Goal: Task Accomplishment & Management: Complete application form

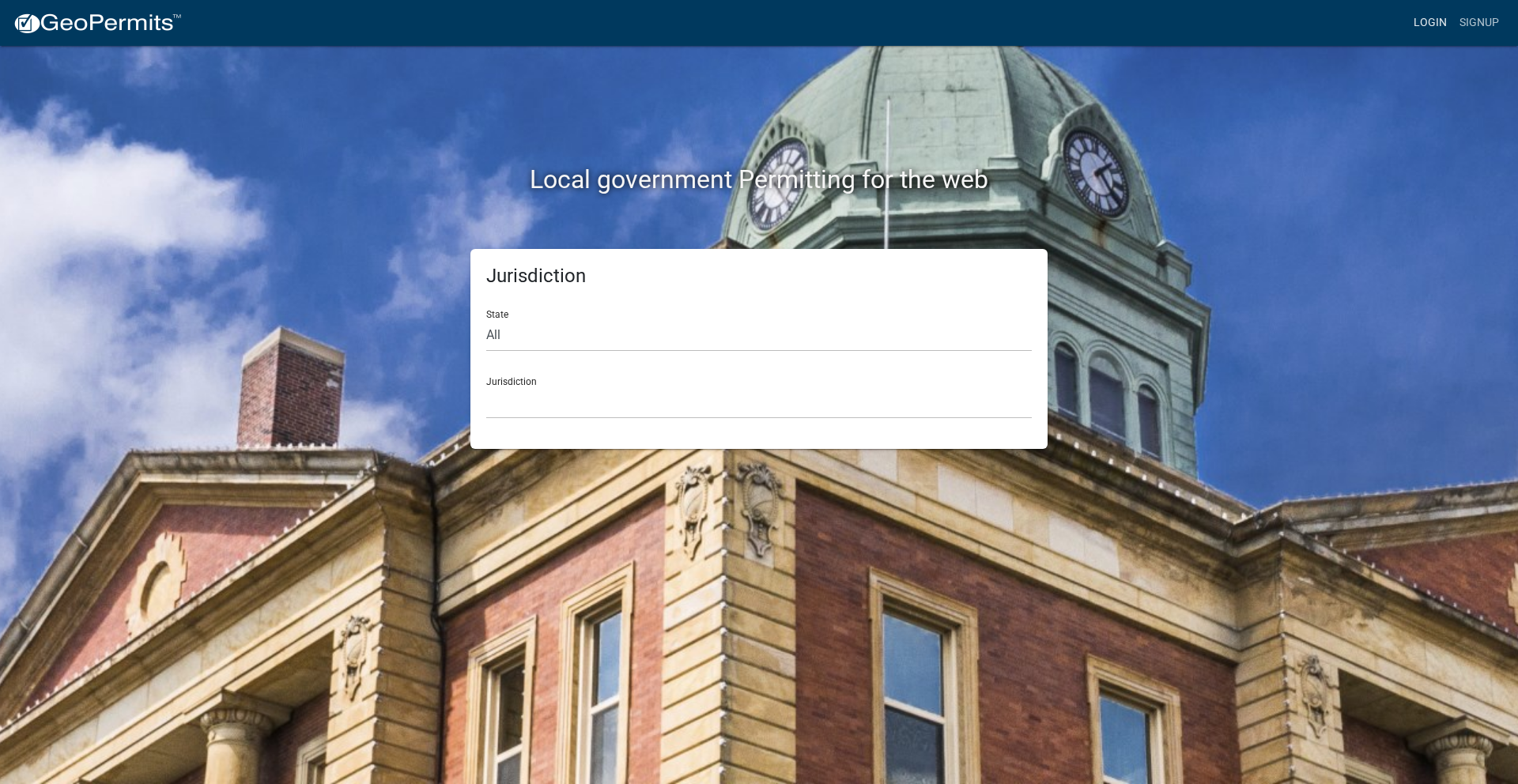
click at [1422, 21] on link "Login" at bounding box center [1430, 23] width 46 height 30
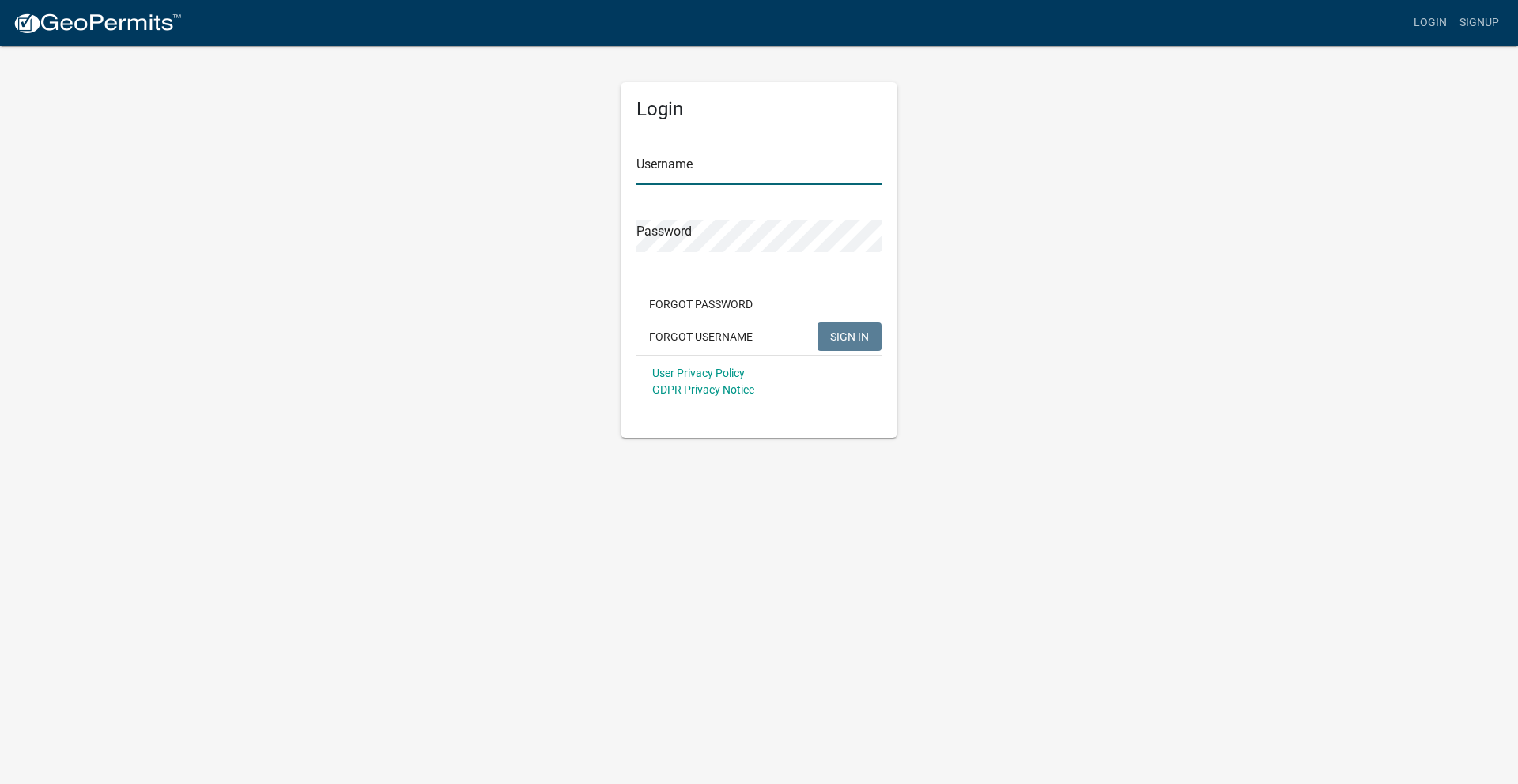
type input "Beamsolar"
click at [849, 332] on span "SIGN IN" at bounding box center [850, 335] width 39 height 12
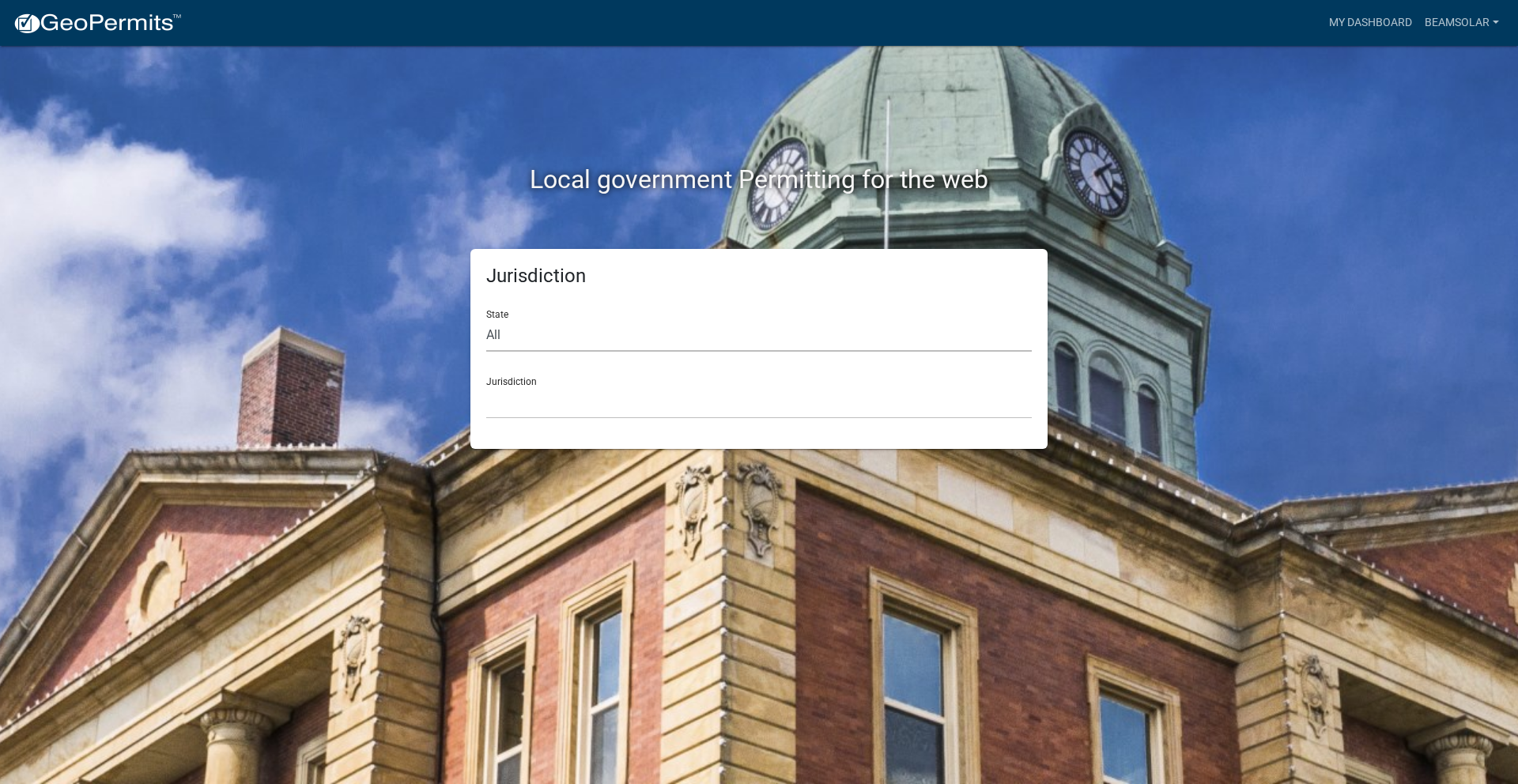
click at [535, 342] on select "All [US_STATE] [US_STATE] [US_STATE] [US_STATE] [US_STATE] [US_STATE] [US_STATE…" at bounding box center [759, 335] width 545 height 33
select select "[US_STATE]"
click at [486, 319] on select "All [US_STATE] [US_STATE] [US_STATE] [US_STATE] [US_STATE] [US_STATE] [US_STATE…" at bounding box center [759, 335] width 545 height 33
click at [559, 396] on select "[GEOGRAPHIC_DATA], [US_STATE] [GEOGRAPHIC_DATA], [US_STATE]" at bounding box center [759, 403] width 545 height 33
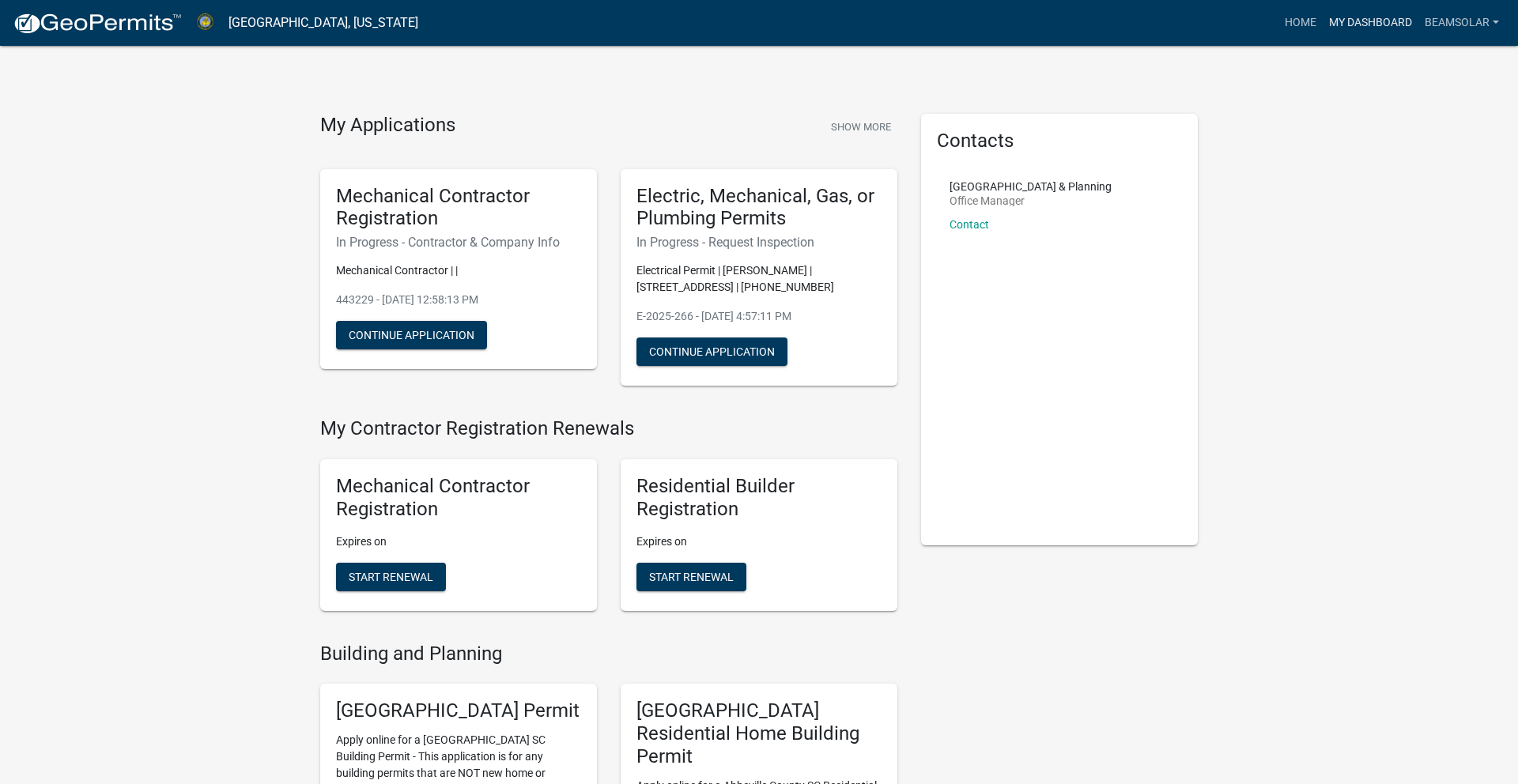
click at [1386, 26] on link "My Dashboard" at bounding box center [1370, 23] width 96 height 30
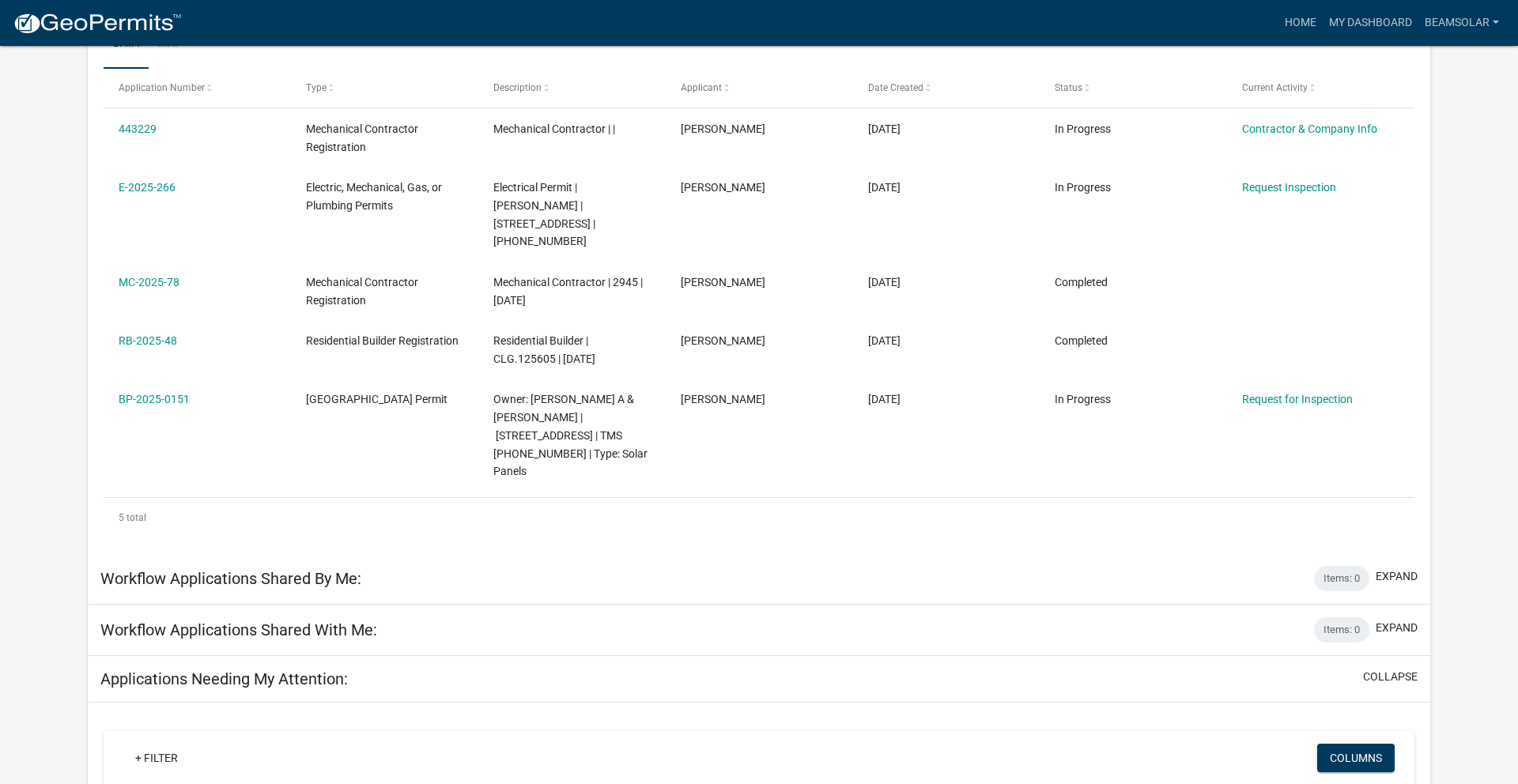
scroll to position [256, 0]
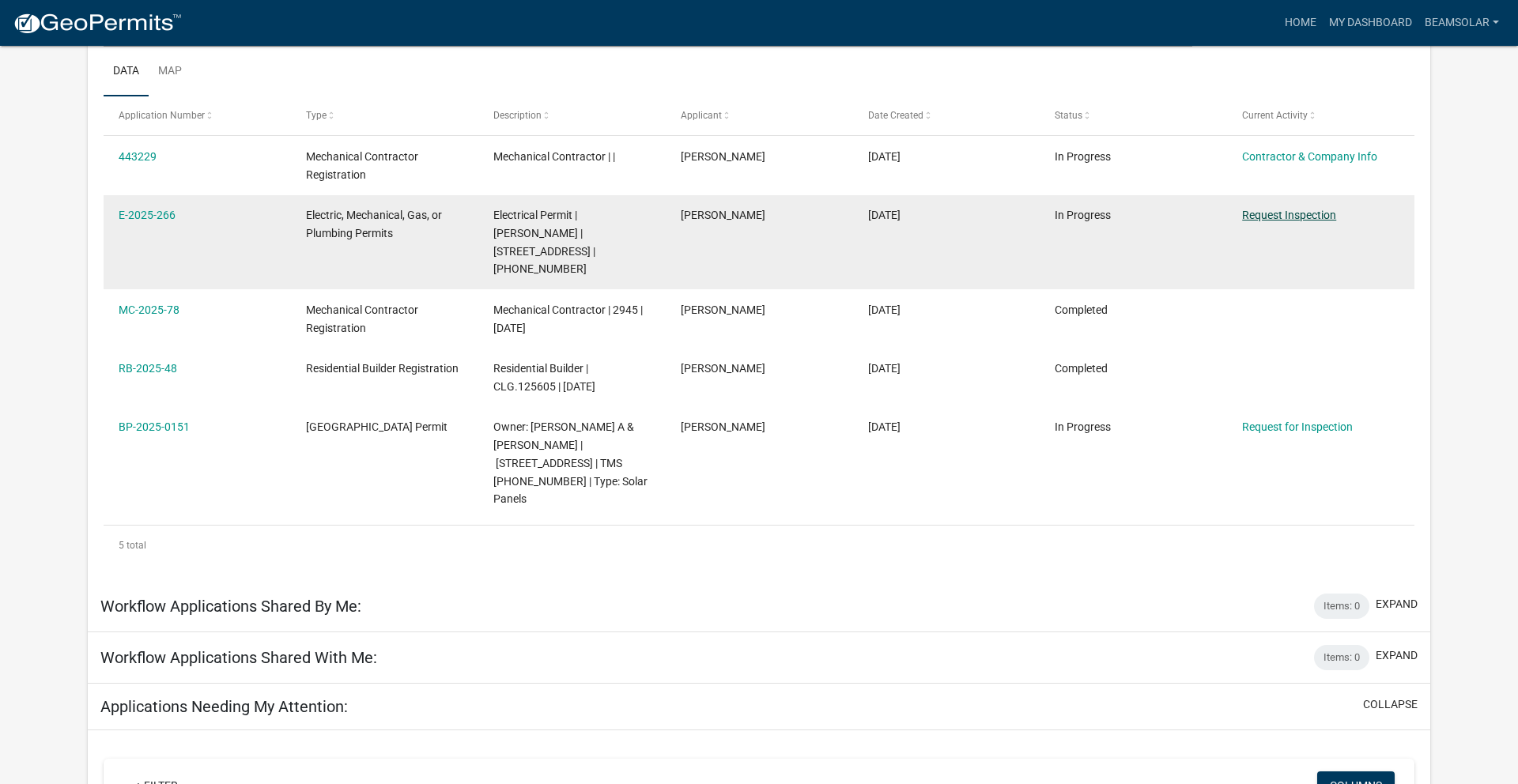
click at [1294, 215] on link "Request Inspection" at bounding box center [1289, 215] width 94 height 12
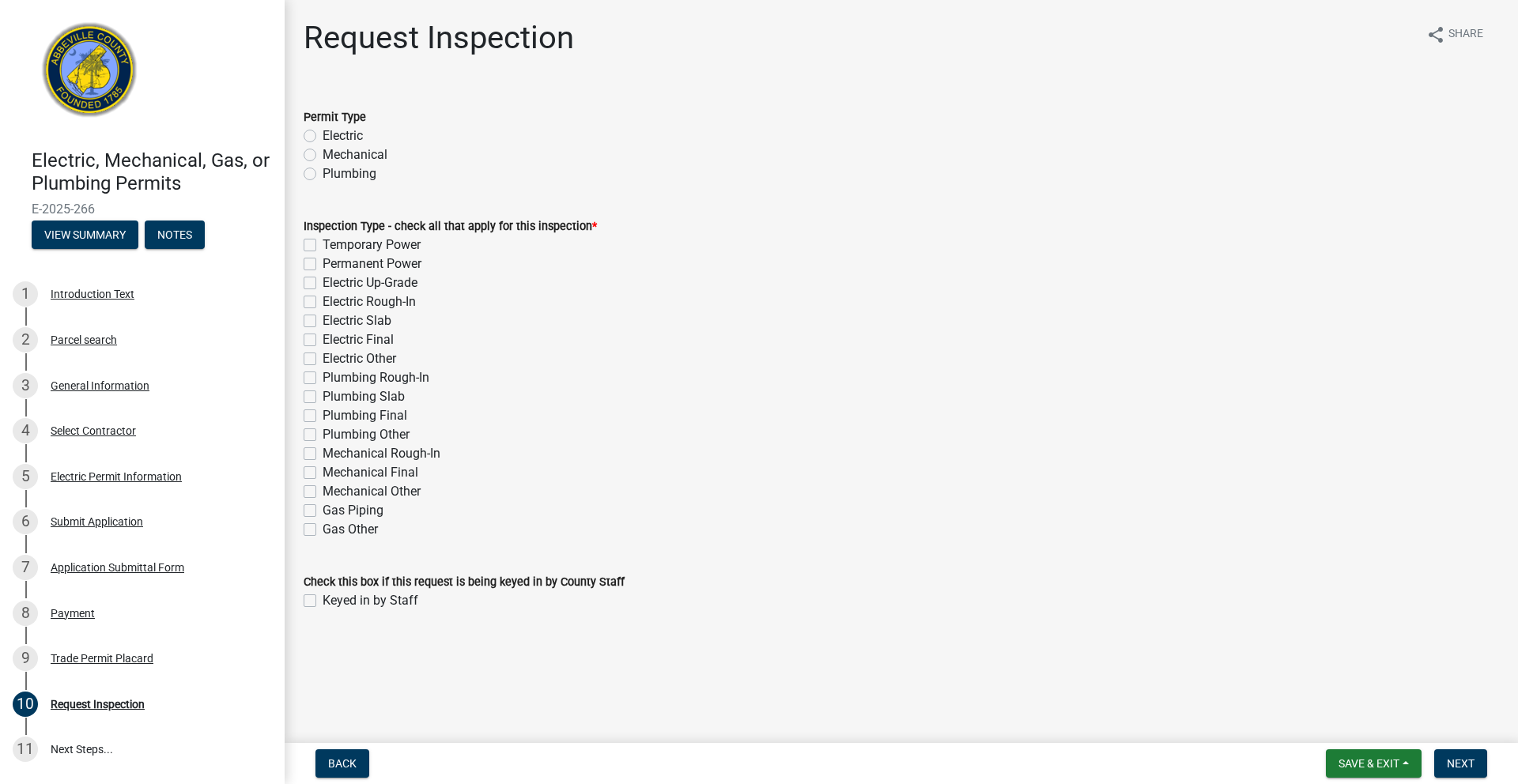
click at [322, 341] on label "Electric Final" at bounding box center [358, 339] width 71 height 19
click at [322, 341] on input "Electric Final" at bounding box center [327, 335] width 11 height 11
checkbox input "true"
checkbox input "false"
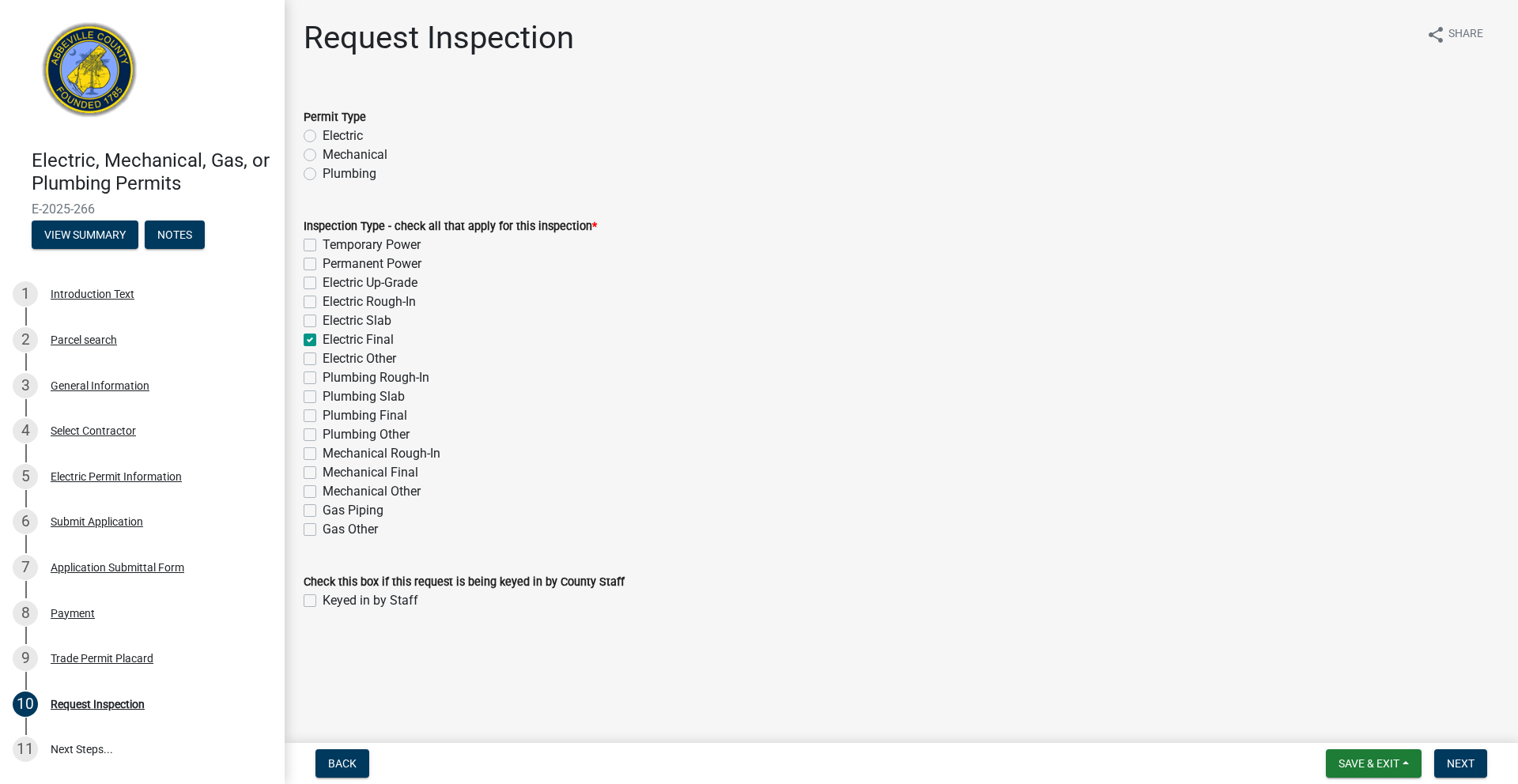
checkbox input "false"
checkbox input "true"
checkbox input "false"
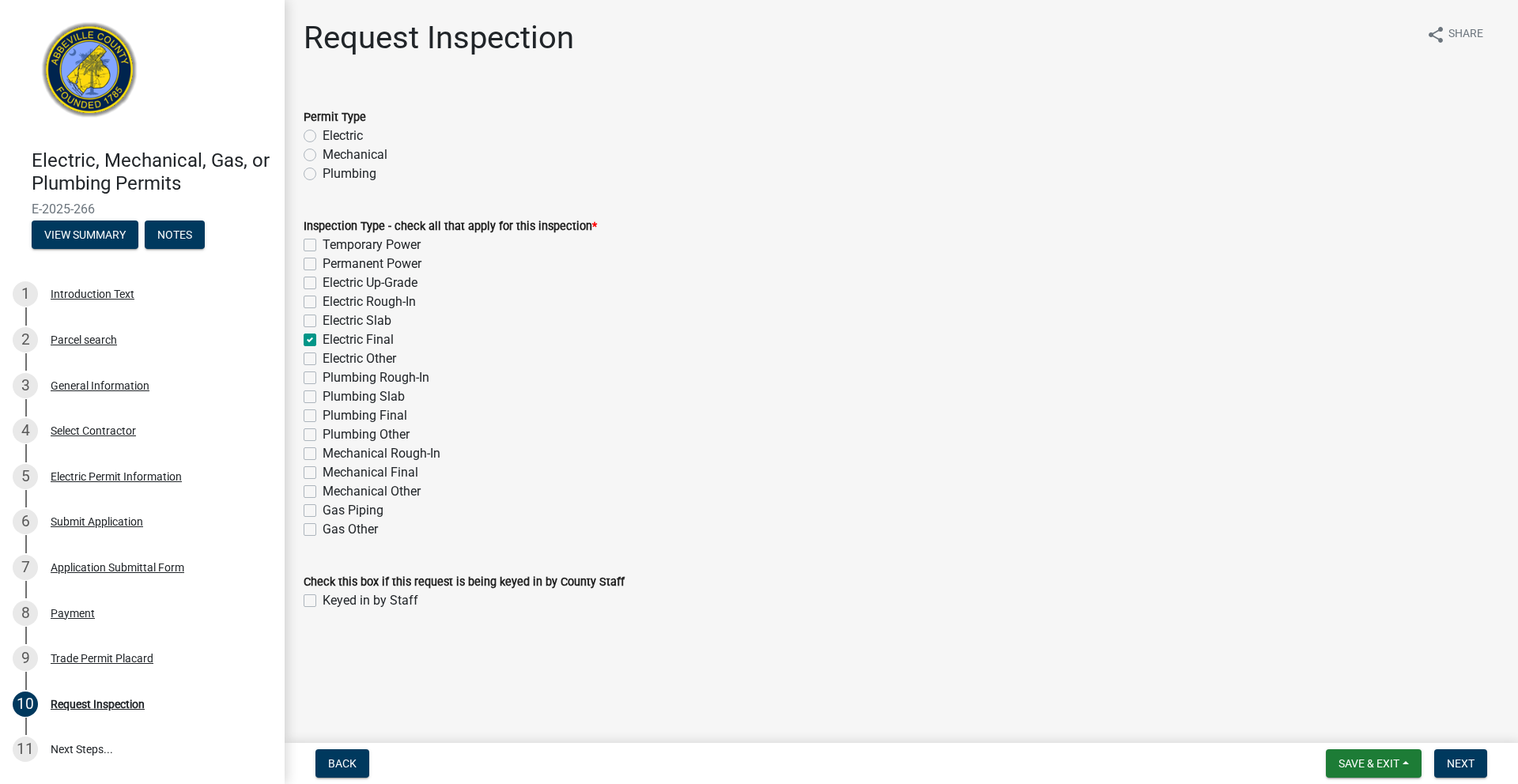
checkbox input "false"
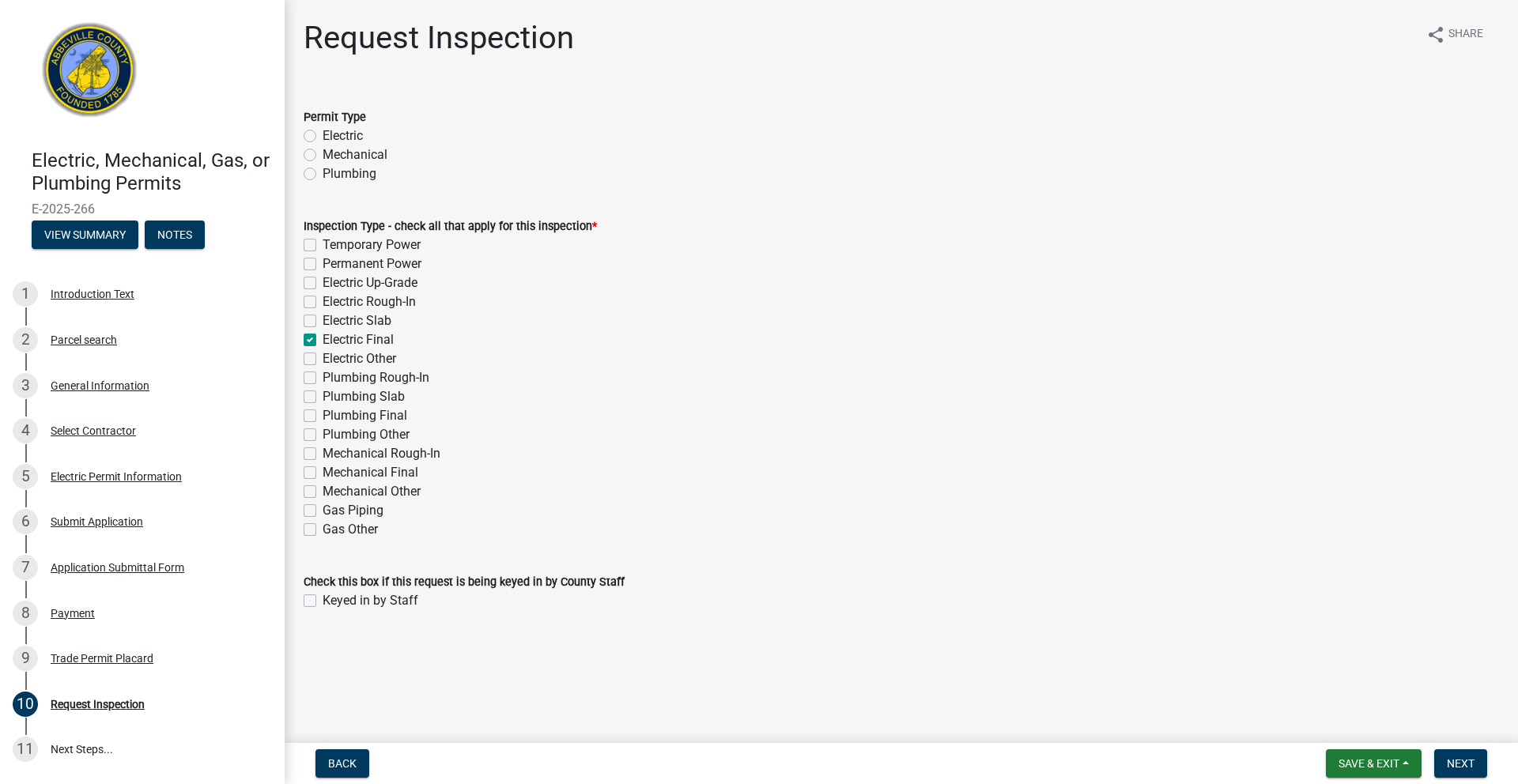
checkbox input "false"
click at [322, 132] on label "Electric" at bounding box center [343, 135] width 41 height 19
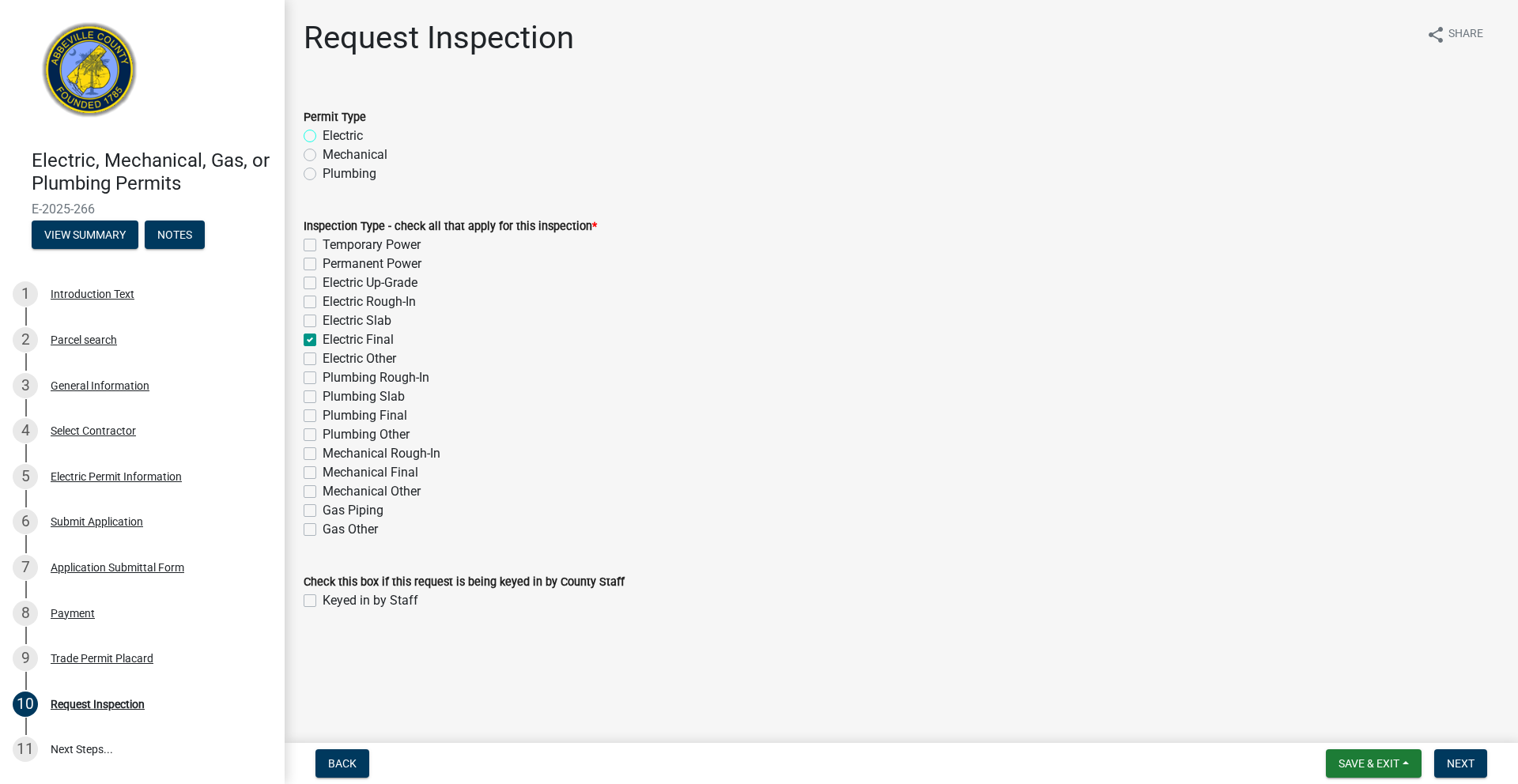
click at [322, 132] on input "Electric" at bounding box center [327, 132] width 11 height 11
radio input "true"
click at [1453, 751] on button "Next" at bounding box center [1460, 764] width 53 height 28
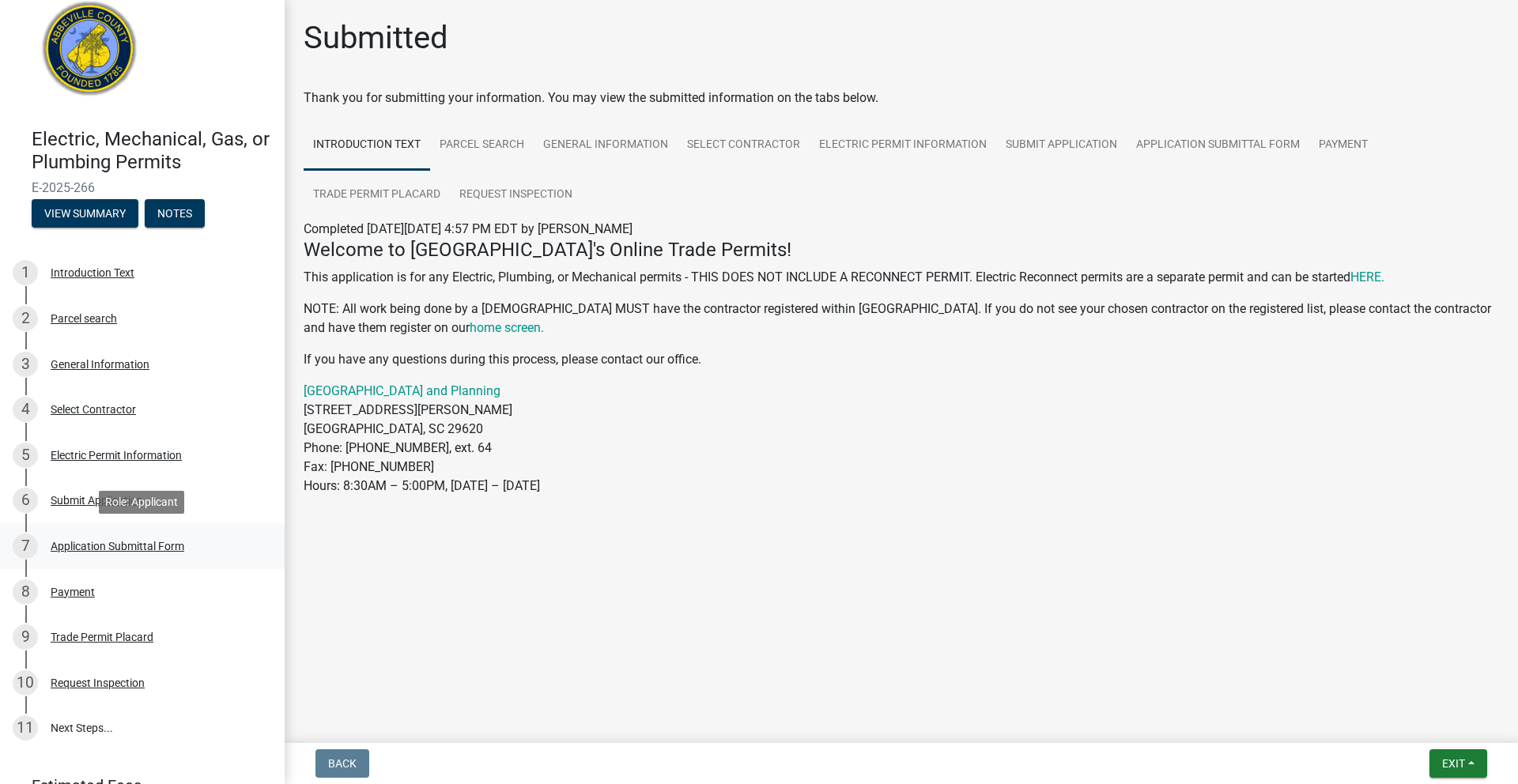
scroll to position [135, 0]
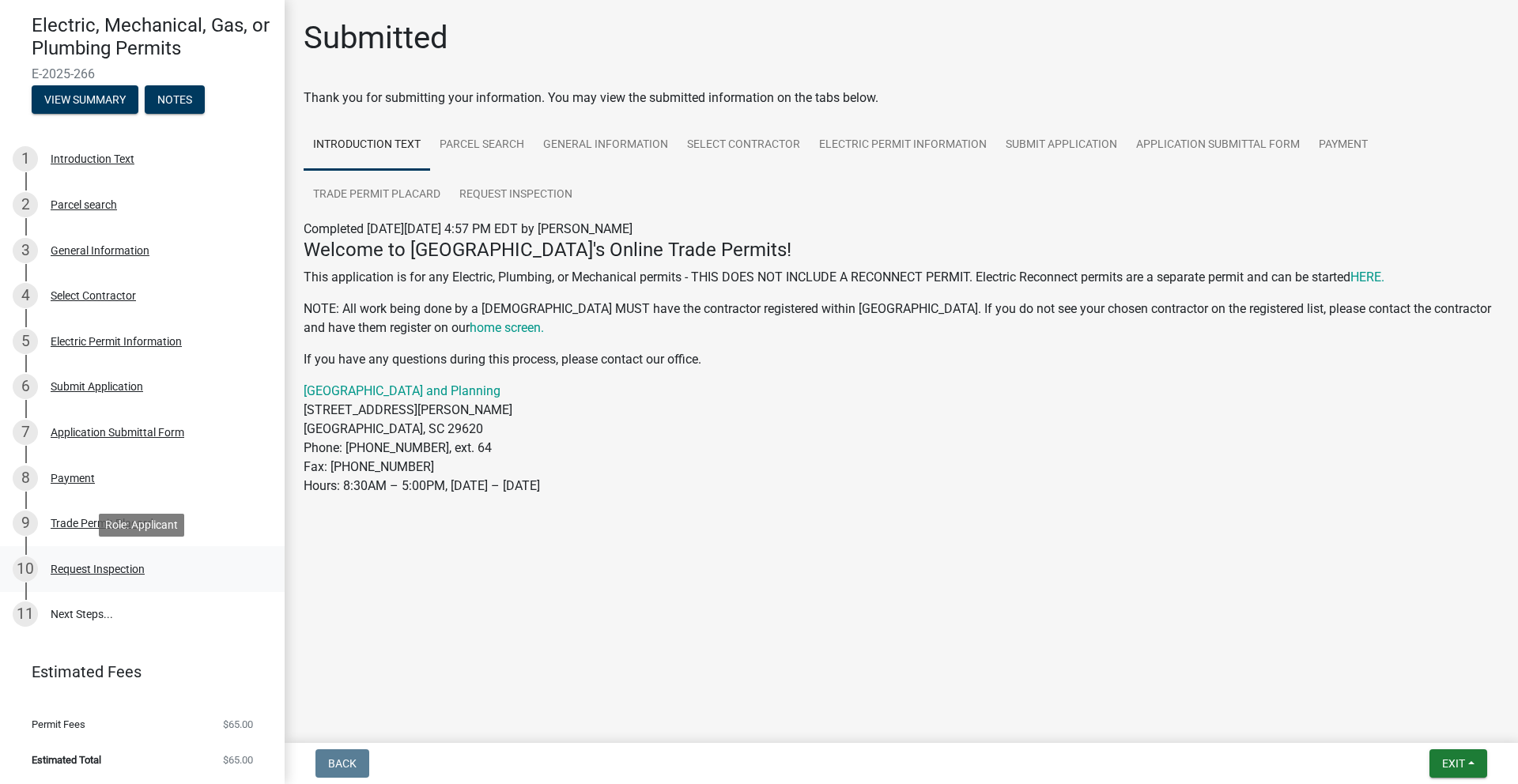
click at [99, 564] on div "Request Inspection" at bounding box center [97, 569] width 94 height 12
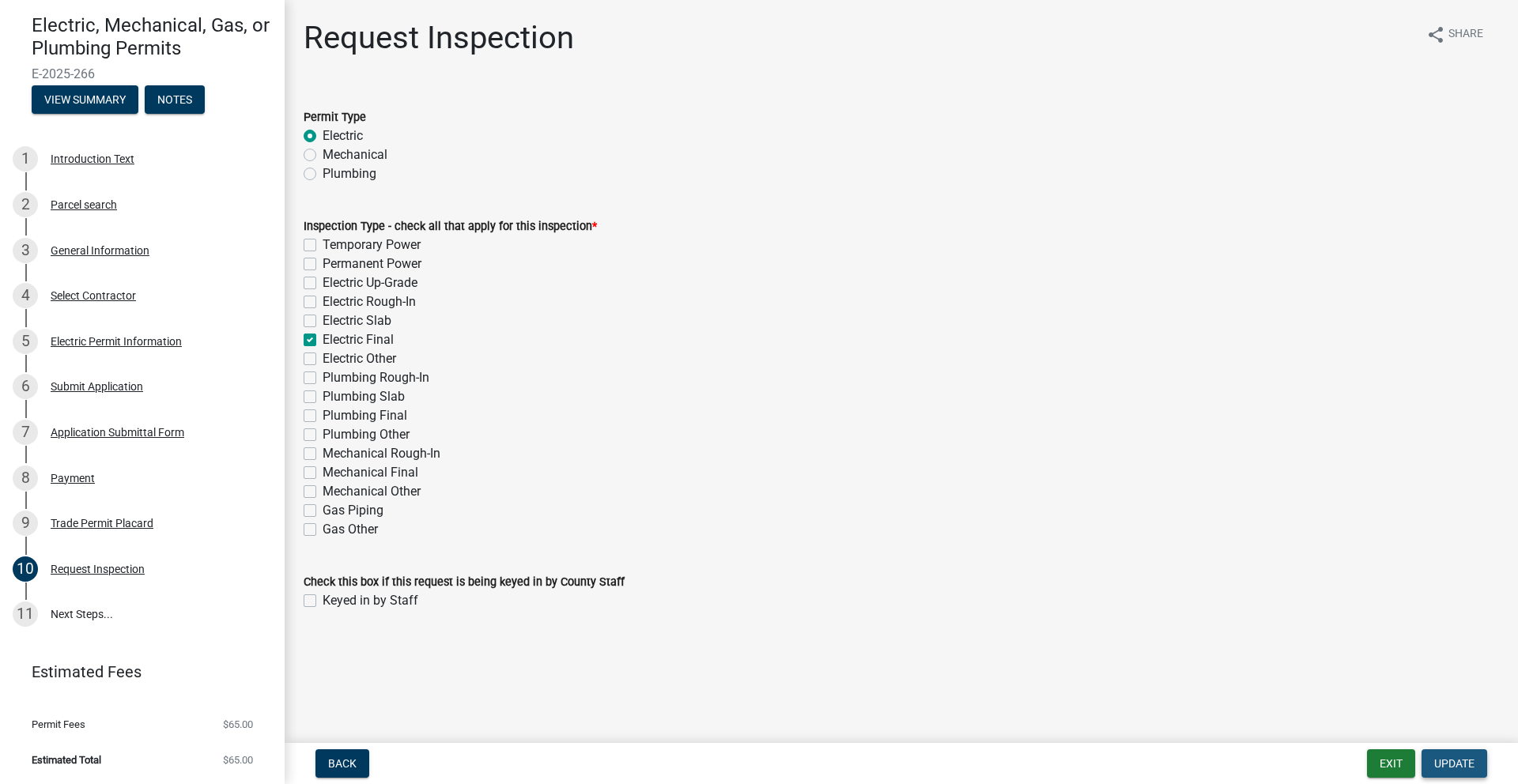
click at [1452, 752] on button "Update" at bounding box center [1454, 764] width 65 height 28
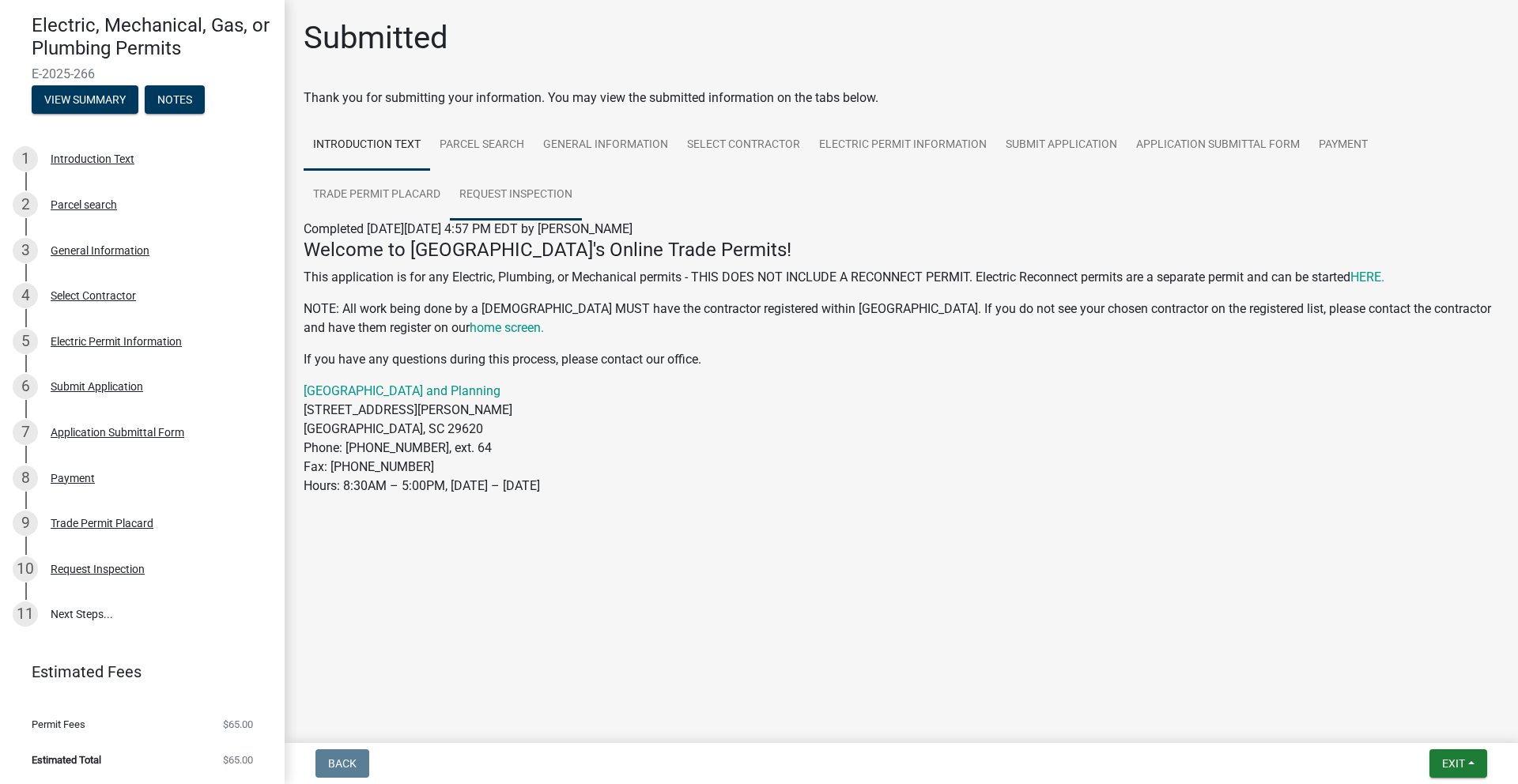
click at [520, 208] on link "Request Inspection" at bounding box center [515, 195] width 132 height 50
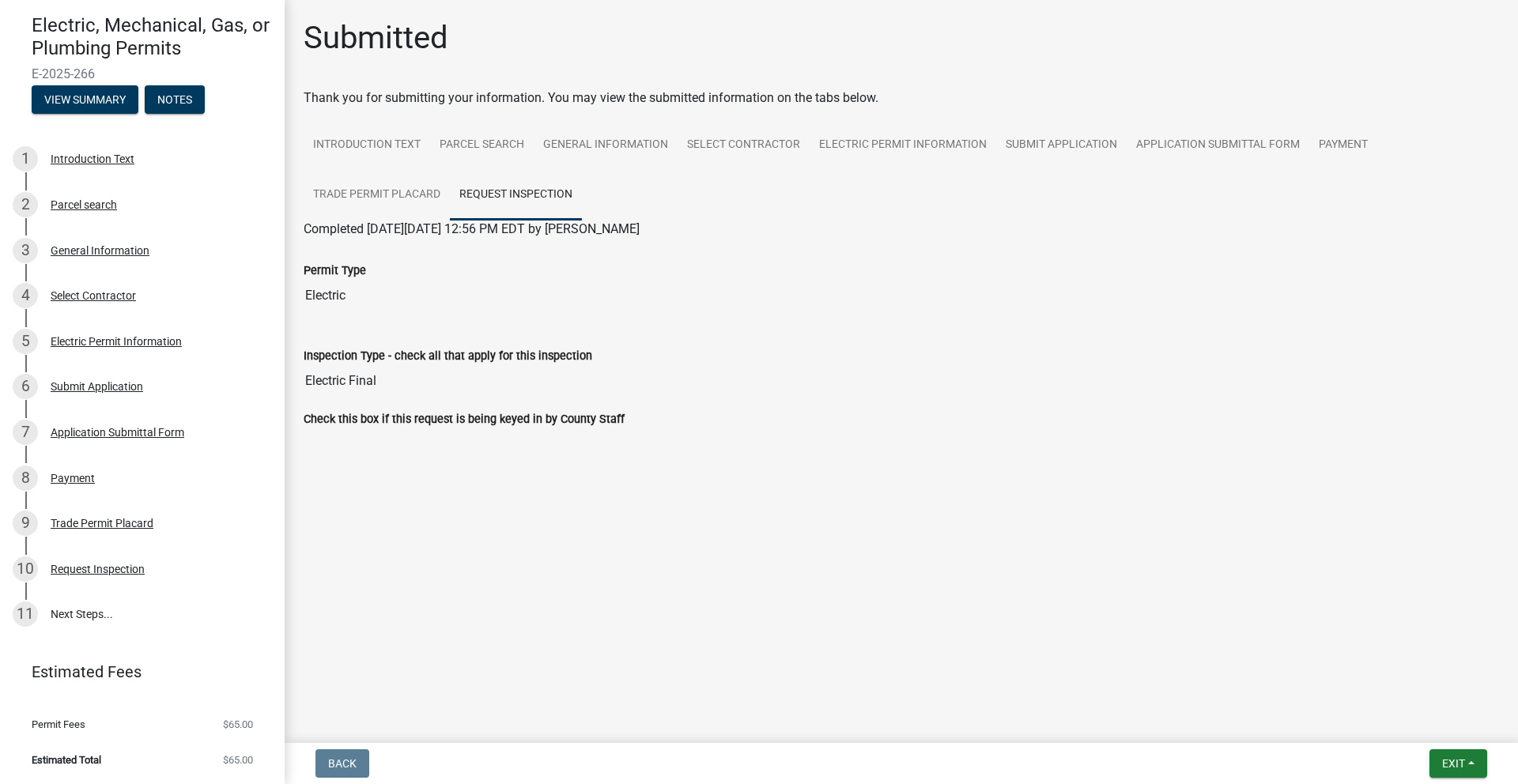
click at [1030, 359] on div "Inspection Type - check all that apply for this inspection" at bounding box center [901, 355] width 1195 height 19
